Goal: Browse casually

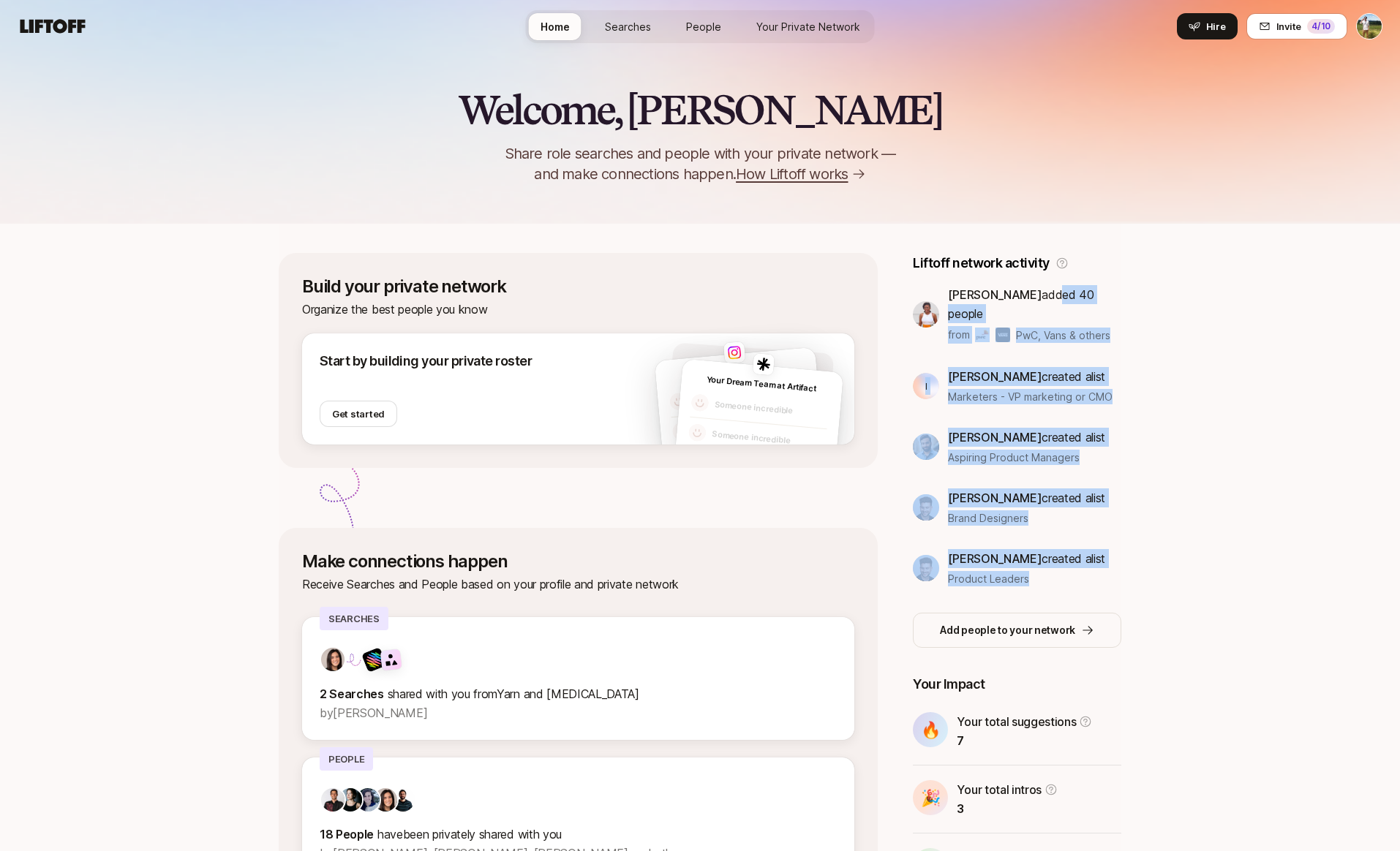
drag, startPoint x: 1043, startPoint y: 297, endPoint x: 1064, endPoint y: 554, distance: 257.9
click at [1064, 554] on div "Adaku Ibekwe added 40 people from PwC, Vans & others I Ivan Kayser created a li…" at bounding box center [1017, 436] width 209 height 301
click at [1064, 571] on div "Product Leaders" at bounding box center [1026, 578] width 157 height 15
drag, startPoint x: 1111, startPoint y: 562, endPoint x: 952, endPoint y: 294, distance: 311.6
click at [952, 294] on div "Adaku Ibekwe added 40 people from PwC, Vans & others I Ivan Kayser created a li…" at bounding box center [1017, 436] width 209 height 301
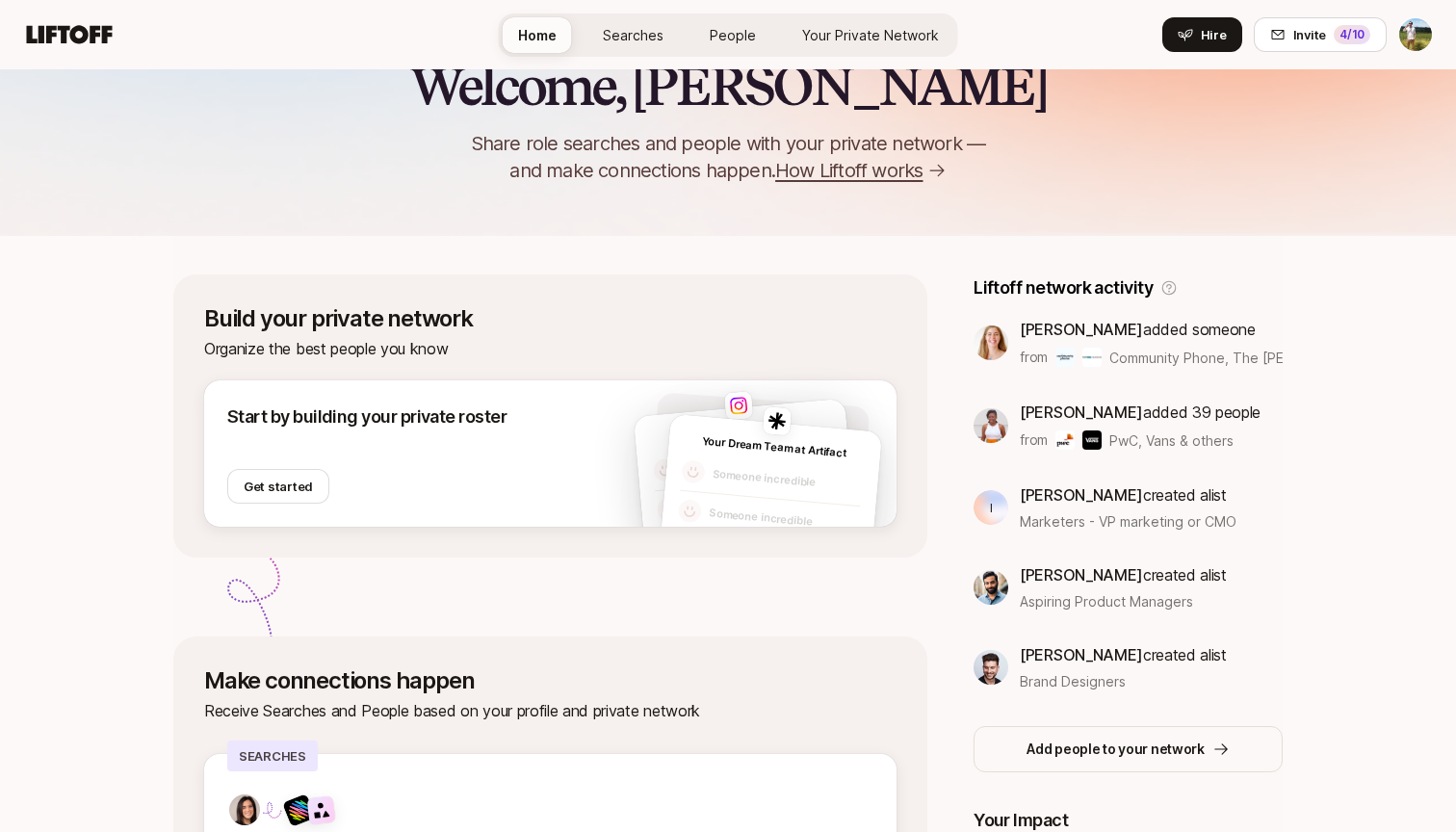
scroll to position [43, 0]
